Goal: Task Accomplishment & Management: Use online tool/utility

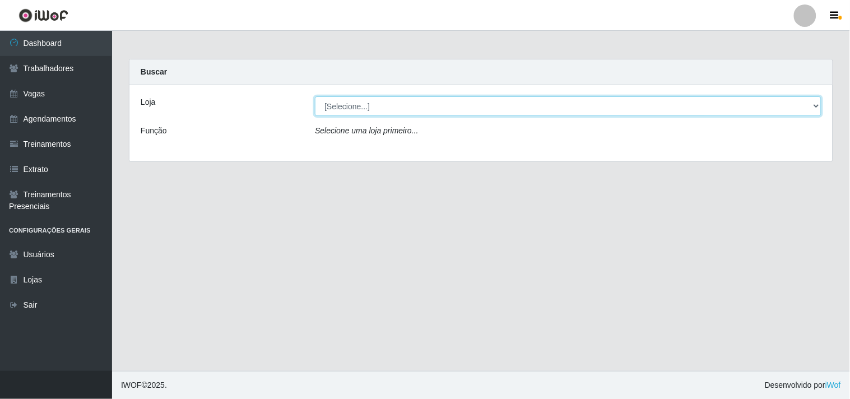
click at [377, 113] on select "[Selecione...] O Cestão - Geisel" at bounding box center [568, 106] width 506 height 20
select select "224"
click at [315, 96] on select "[Selecione...] O Cestão - Geisel" at bounding box center [568, 106] width 506 height 20
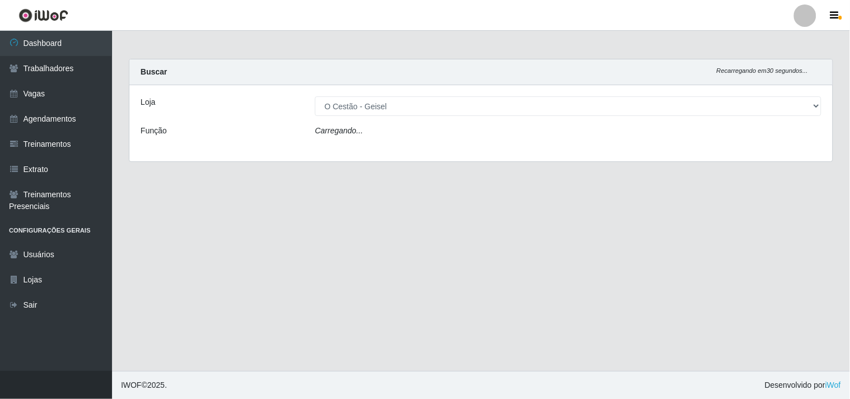
click at [378, 127] on div "Carregando..." at bounding box center [567, 133] width 523 height 16
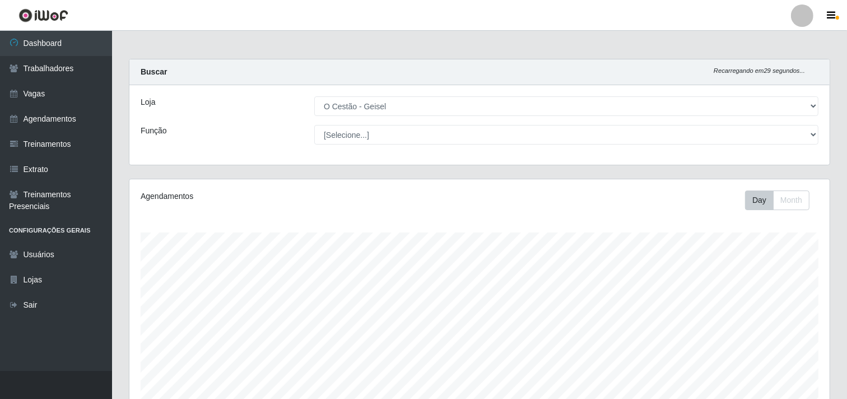
scroll to position [232, 700]
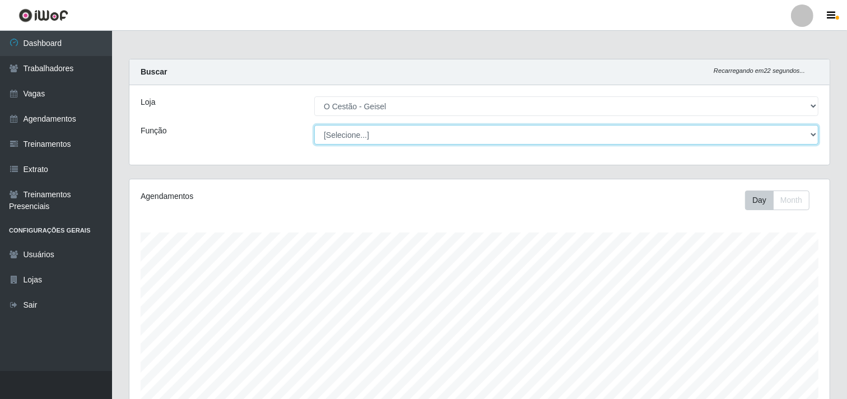
click at [367, 135] on select "[Selecione...] ASG ASG + ASG ++ Auxiliar de Estoque Auxiliar de Estoque + Auxil…" at bounding box center [566, 135] width 504 height 20
select select "72"
click at [314, 125] on select "[Selecione...] ASG ASG + ASG ++ Auxiliar de Estoque Auxiliar de Estoque + Auxil…" at bounding box center [566, 135] width 504 height 20
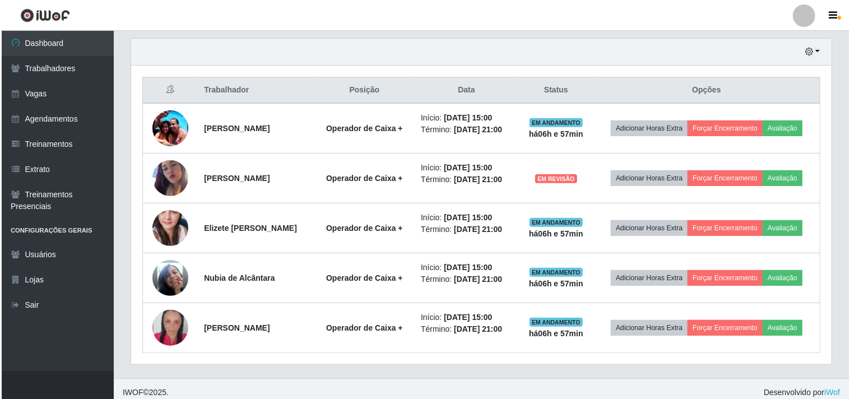
scroll to position [395, 0]
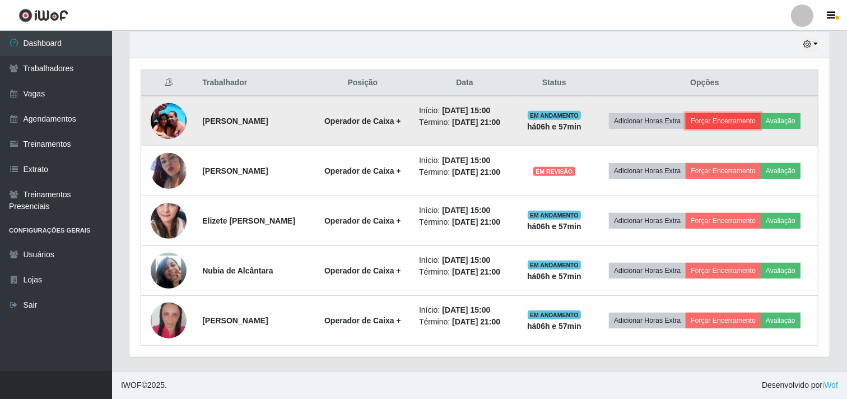
click at [732, 115] on button "Forçar Encerramento" at bounding box center [722, 121] width 75 height 16
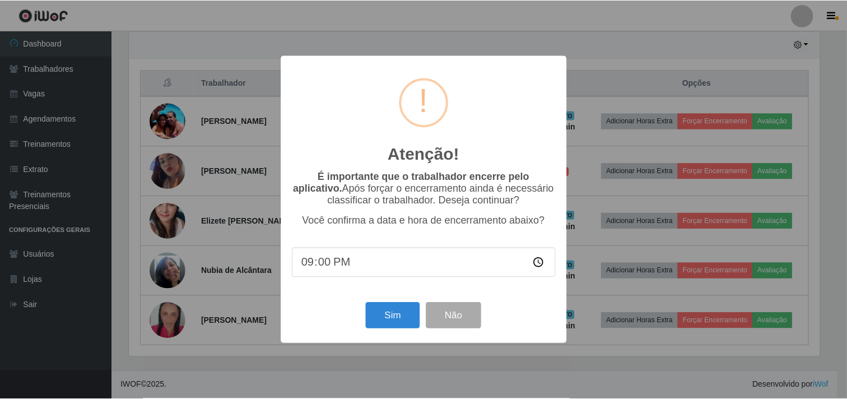
scroll to position [232, 693]
click at [402, 316] on button "Sim" at bounding box center [394, 315] width 54 height 26
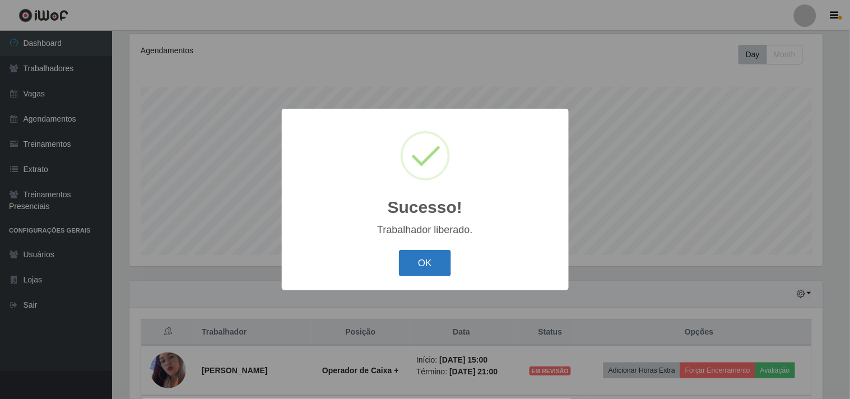
click at [440, 269] on button "OK" at bounding box center [425, 263] width 52 height 26
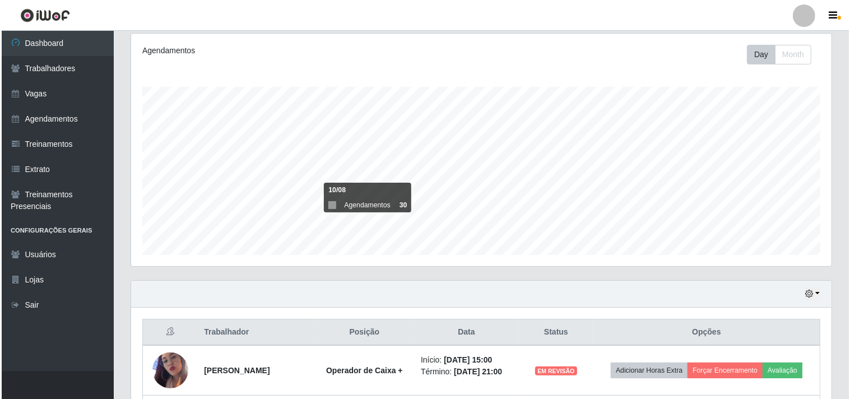
scroll to position [345, 0]
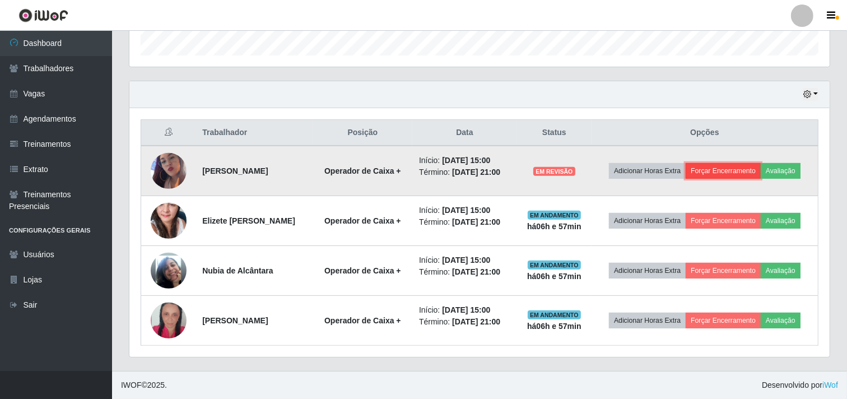
click at [710, 172] on button "Forçar Encerramento" at bounding box center [722, 171] width 75 height 16
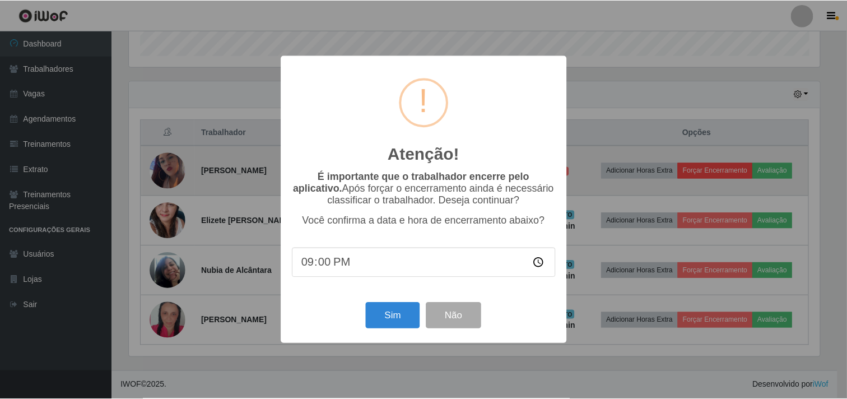
scroll to position [232, 693]
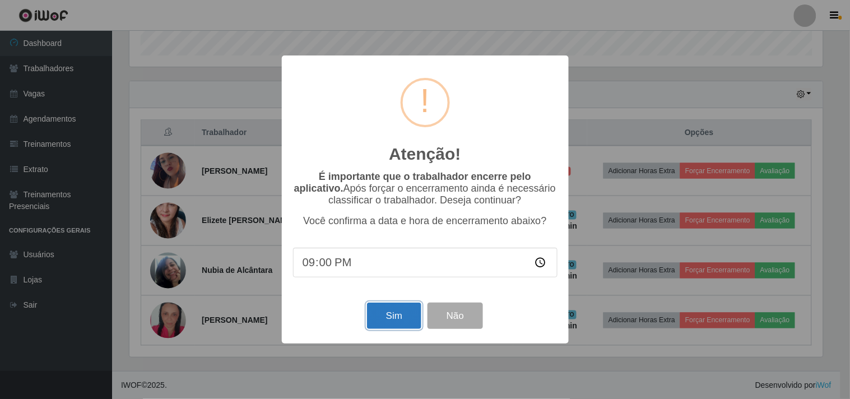
click at [396, 307] on button "Sim" at bounding box center [394, 315] width 54 height 26
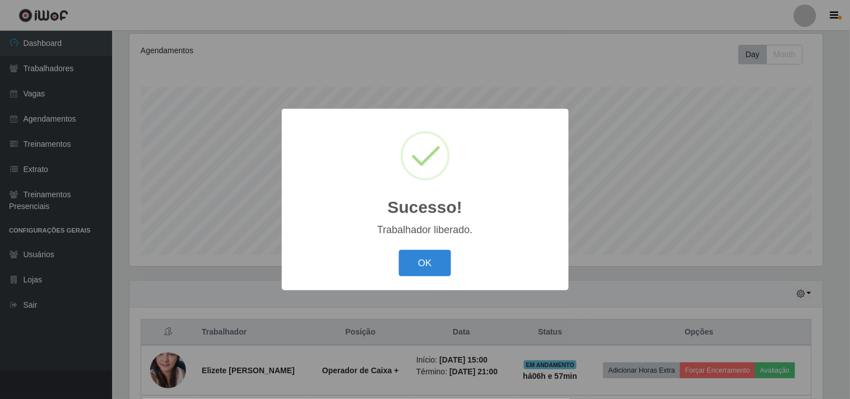
click at [399, 250] on button "OK" at bounding box center [425, 263] width 52 height 26
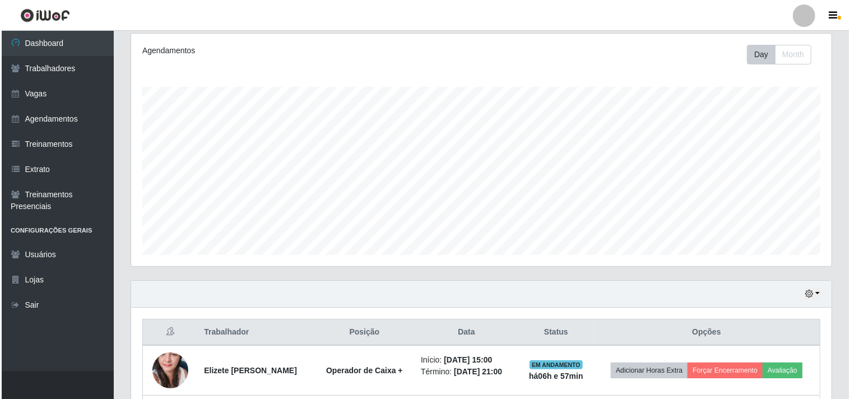
scroll to position [295, 0]
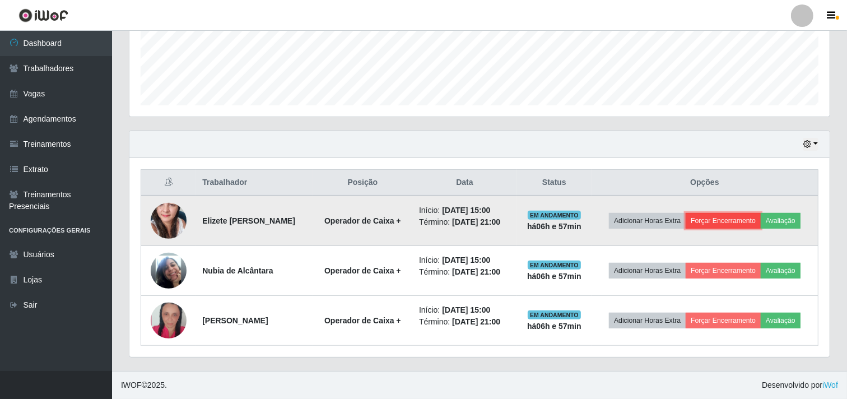
click at [713, 225] on button "Forçar Encerramento" at bounding box center [722, 221] width 75 height 16
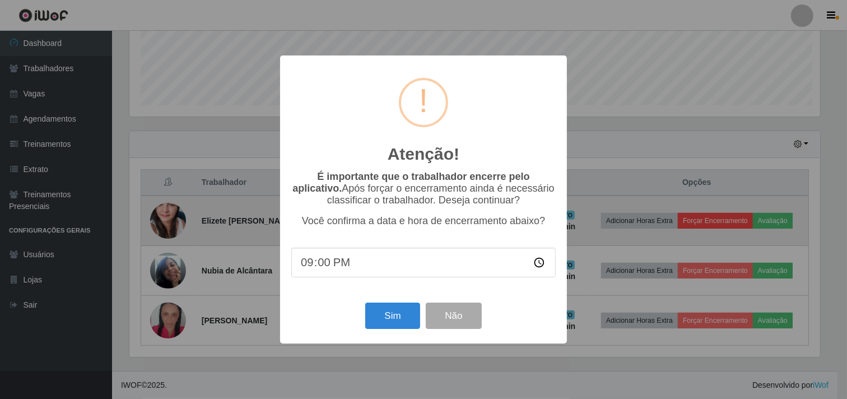
scroll to position [232, 693]
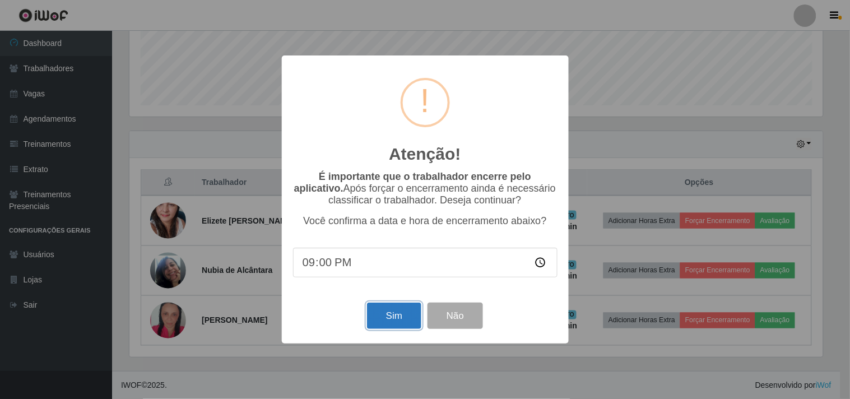
click at [383, 325] on button "Sim" at bounding box center [394, 315] width 54 height 26
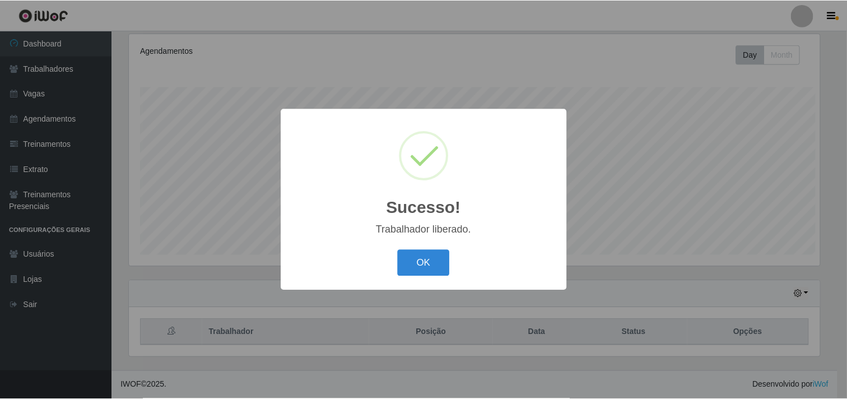
scroll to position [0, 0]
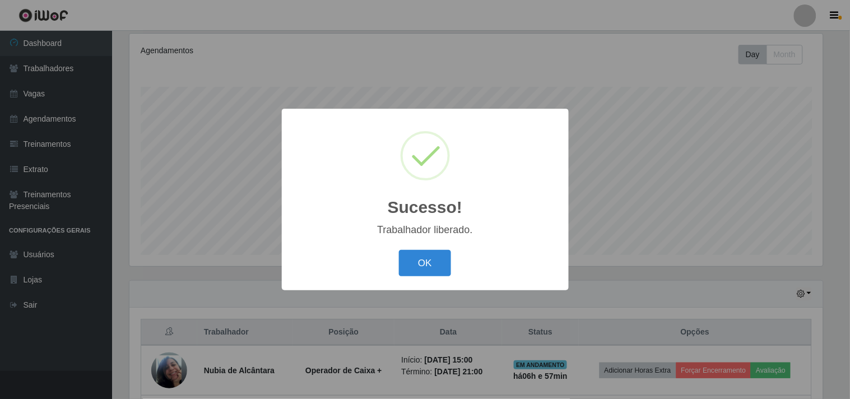
click at [399, 250] on button "OK" at bounding box center [425, 263] width 52 height 26
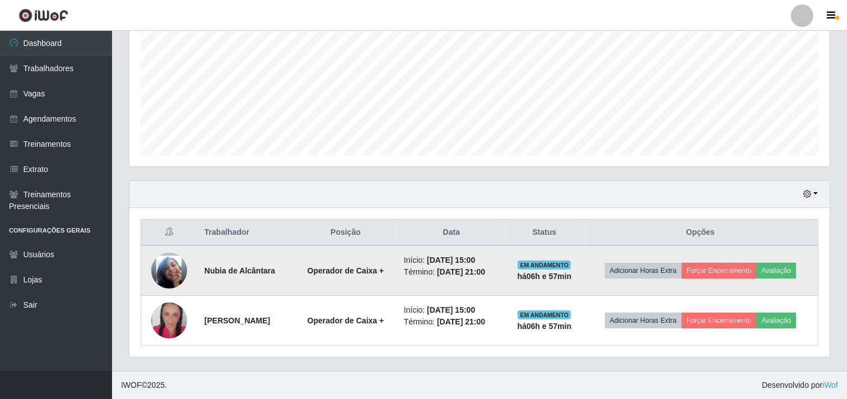
click at [708, 260] on td "Adicionar Horas Extra Forçar Encerramento Avaliação" at bounding box center [700, 270] width 235 height 50
click at [710, 268] on button "Forçar Encerramento" at bounding box center [719, 271] width 75 height 16
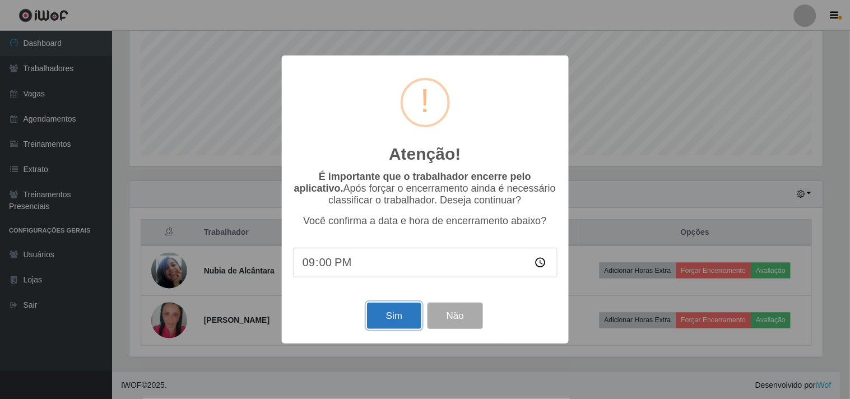
click at [390, 326] on button "Sim" at bounding box center [394, 315] width 54 height 26
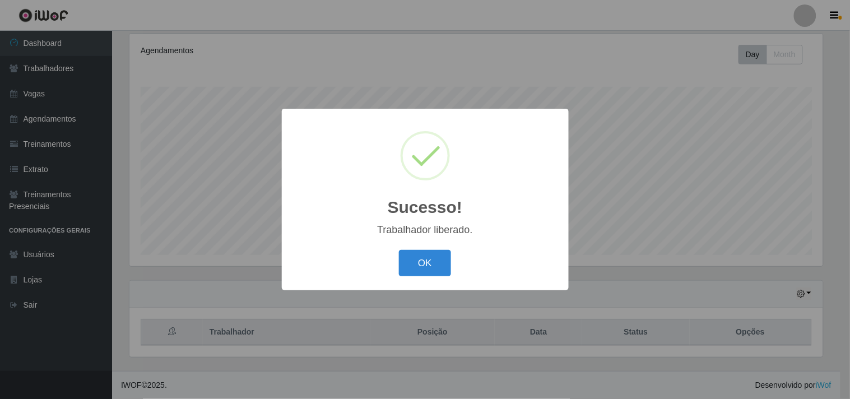
click at [399, 250] on button "OK" at bounding box center [425, 263] width 52 height 26
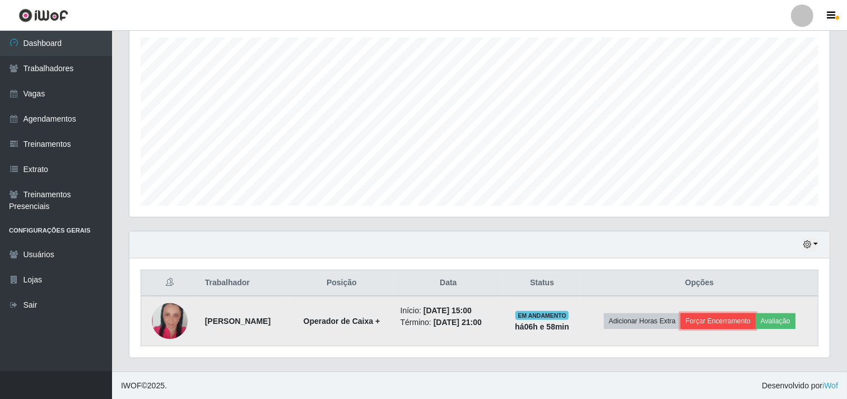
click at [716, 326] on button "Forçar Encerramento" at bounding box center [717, 321] width 75 height 16
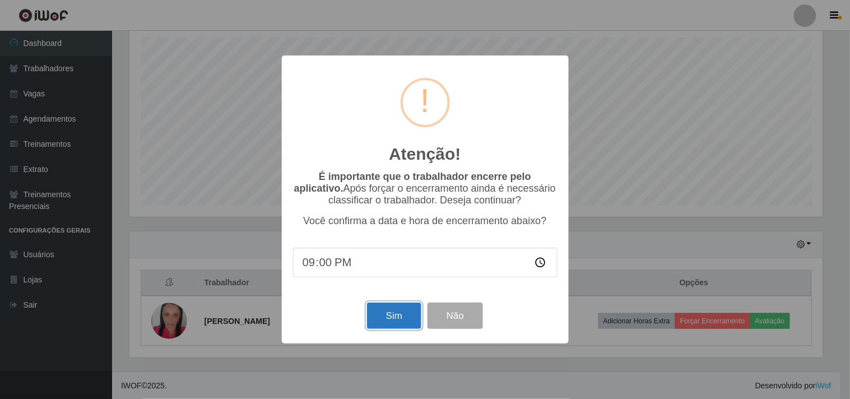
click at [409, 327] on button "Sim" at bounding box center [394, 315] width 54 height 26
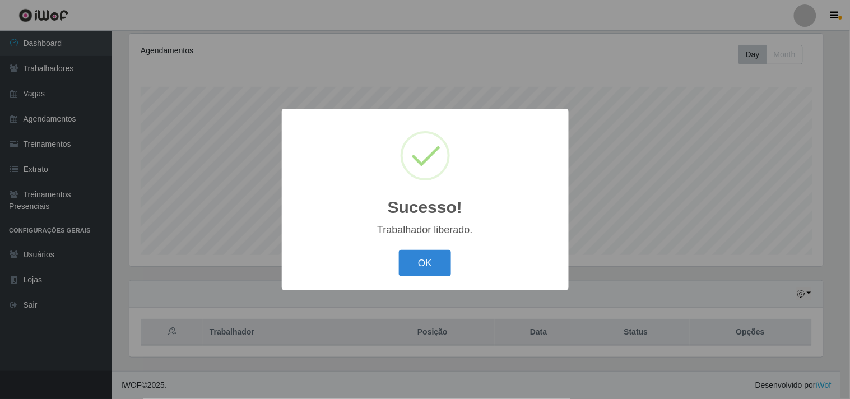
click at [399, 250] on button "OK" at bounding box center [425, 263] width 52 height 26
